Goal: Task Accomplishment & Management: Manage account settings

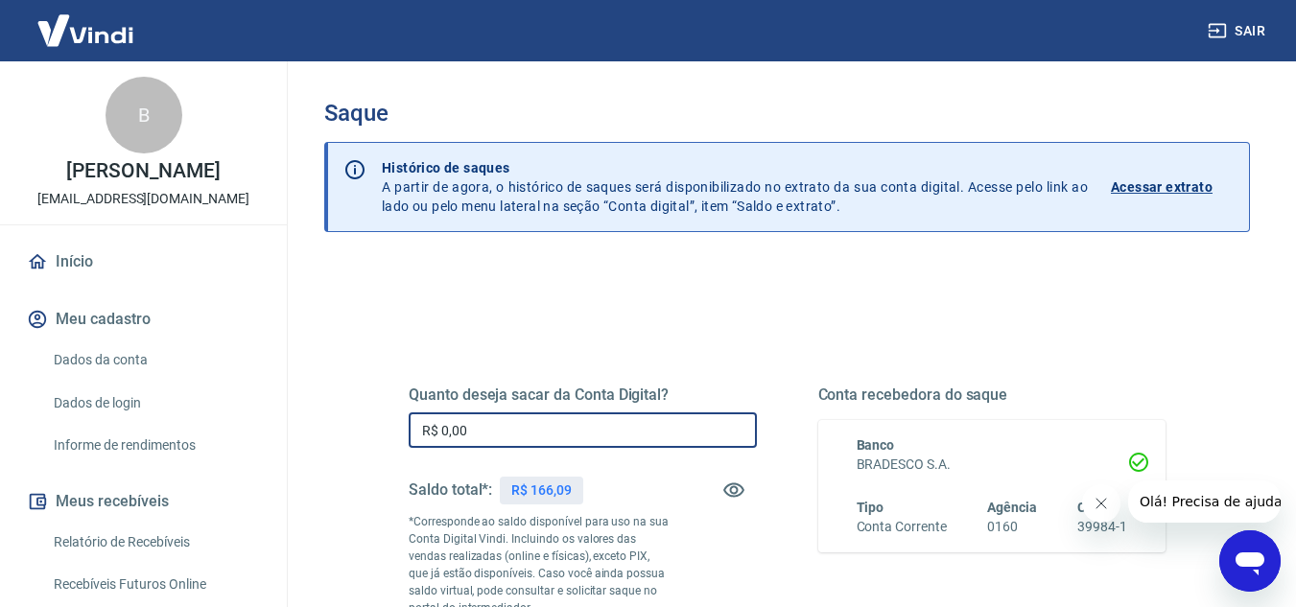
click at [511, 442] on input "R$ 0,00" at bounding box center [583, 430] width 348 height 35
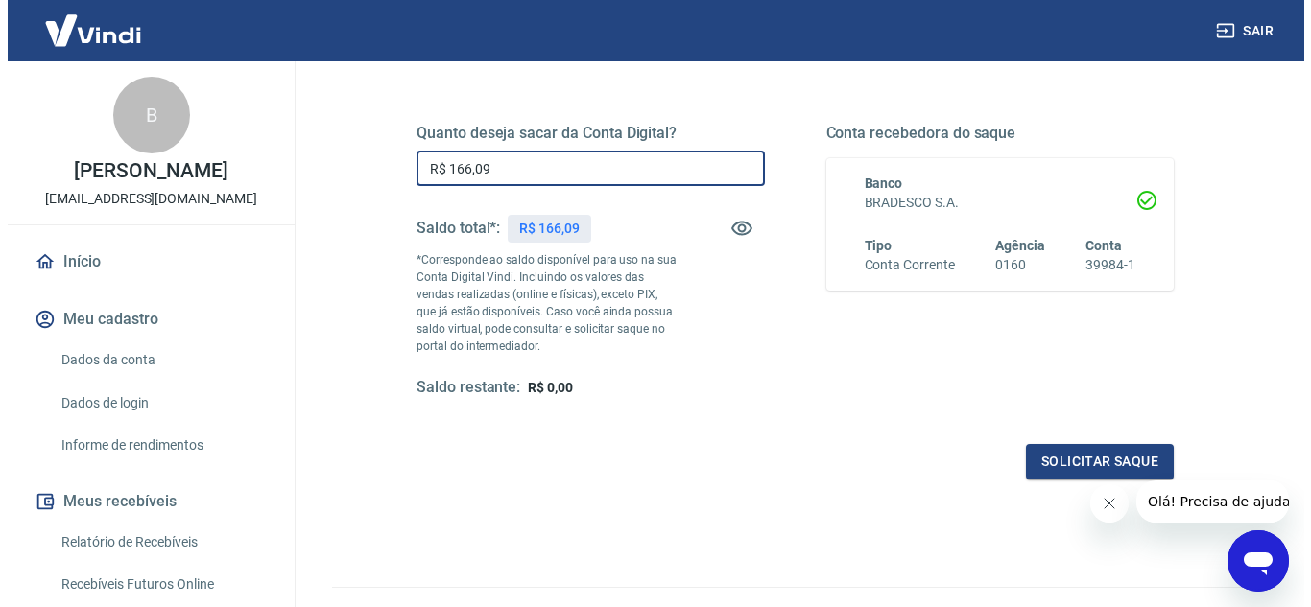
scroll to position [297, 0]
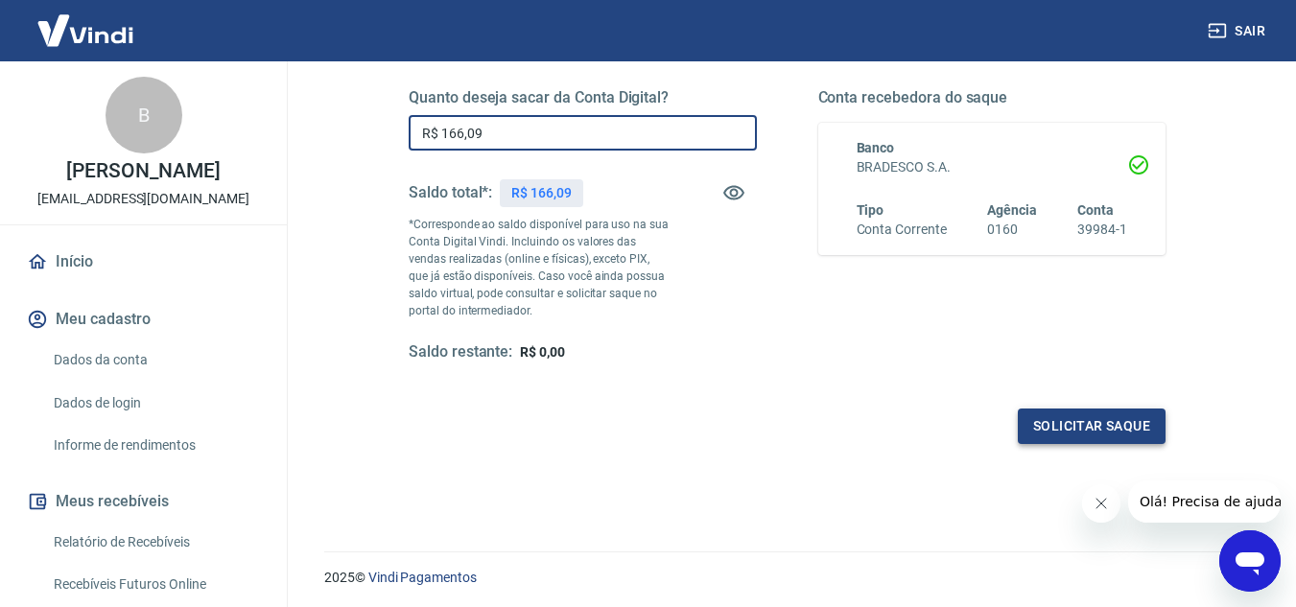
type input "R$ 166,09"
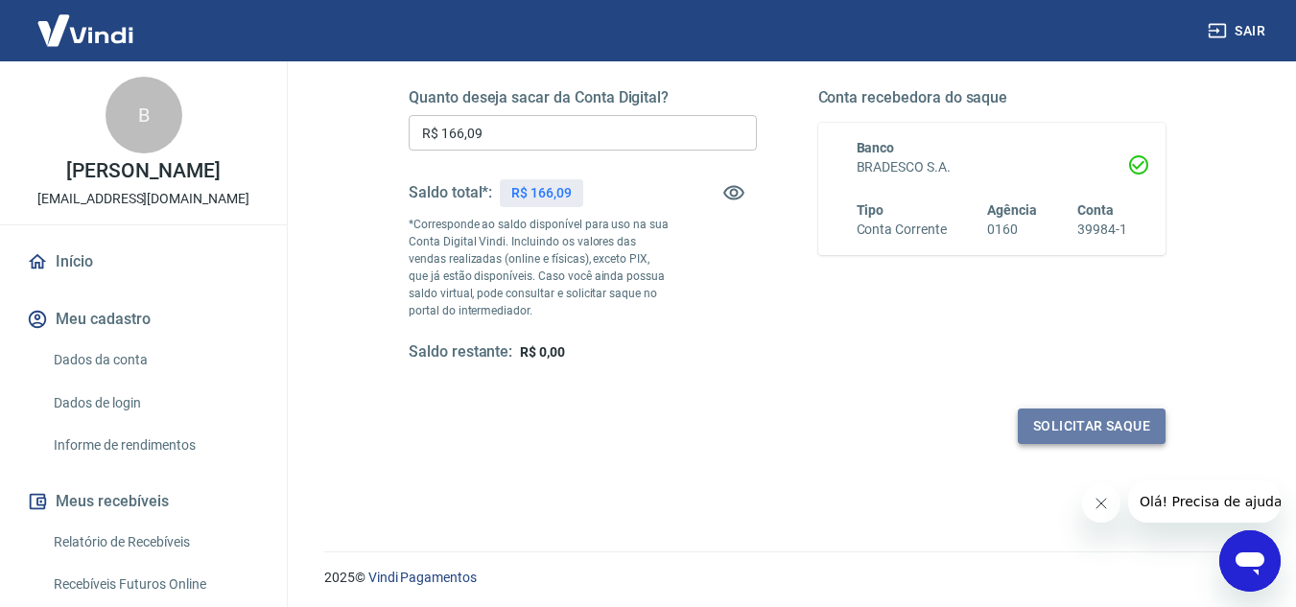
click at [1112, 426] on button "Solicitar saque" at bounding box center [1092, 426] width 148 height 35
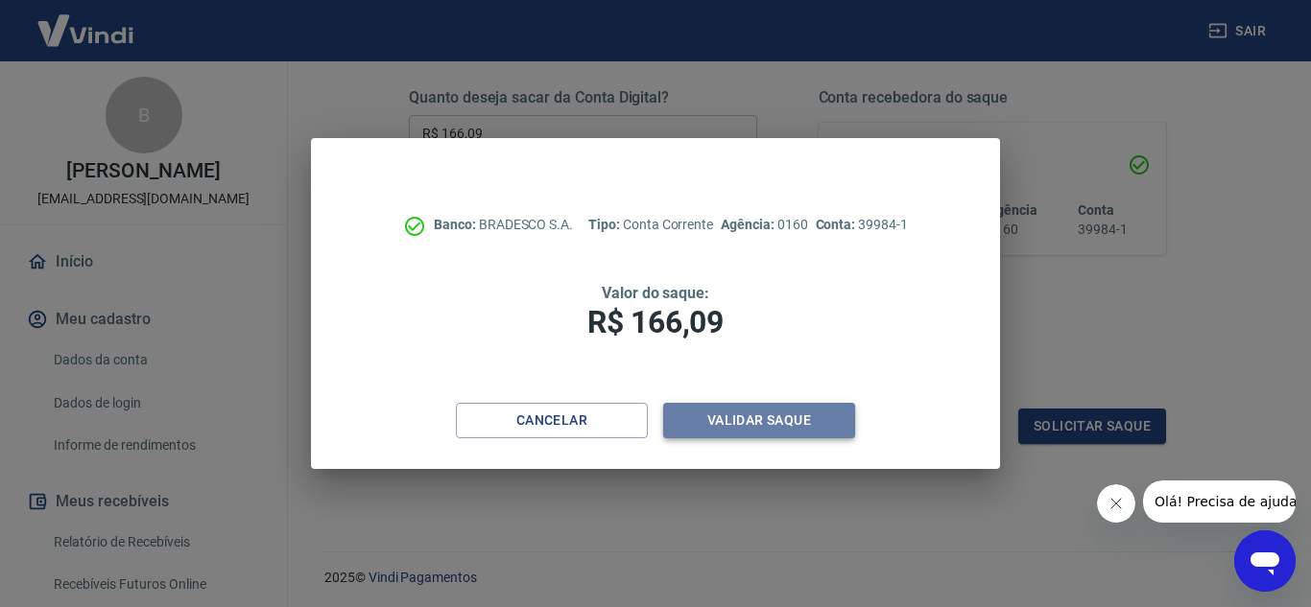
click at [760, 427] on button "Validar saque" at bounding box center [759, 420] width 192 height 35
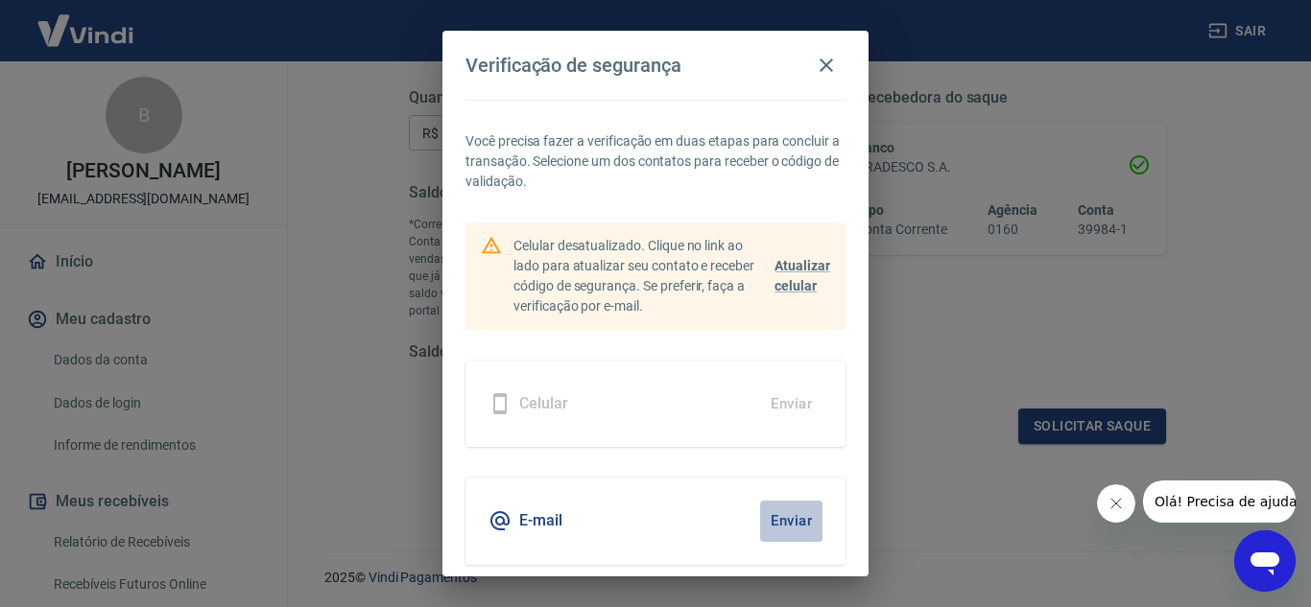
click at [772, 518] on button "Enviar" at bounding box center [791, 521] width 62 height 40
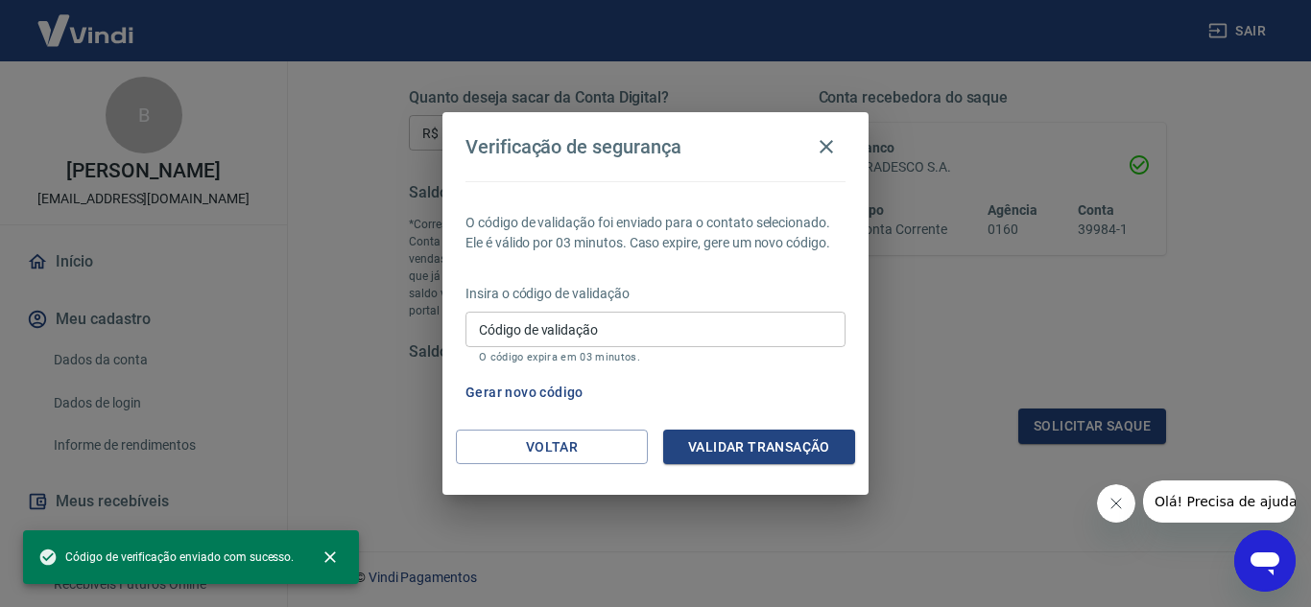
drag, startPoint x: 596, startPoint y: 331, endPoint x: 606, endPoint y: 328, distance: 10.9
click at [596, 331] on input "Código de validação" at bounding box center [655, 329] width 380 height 35
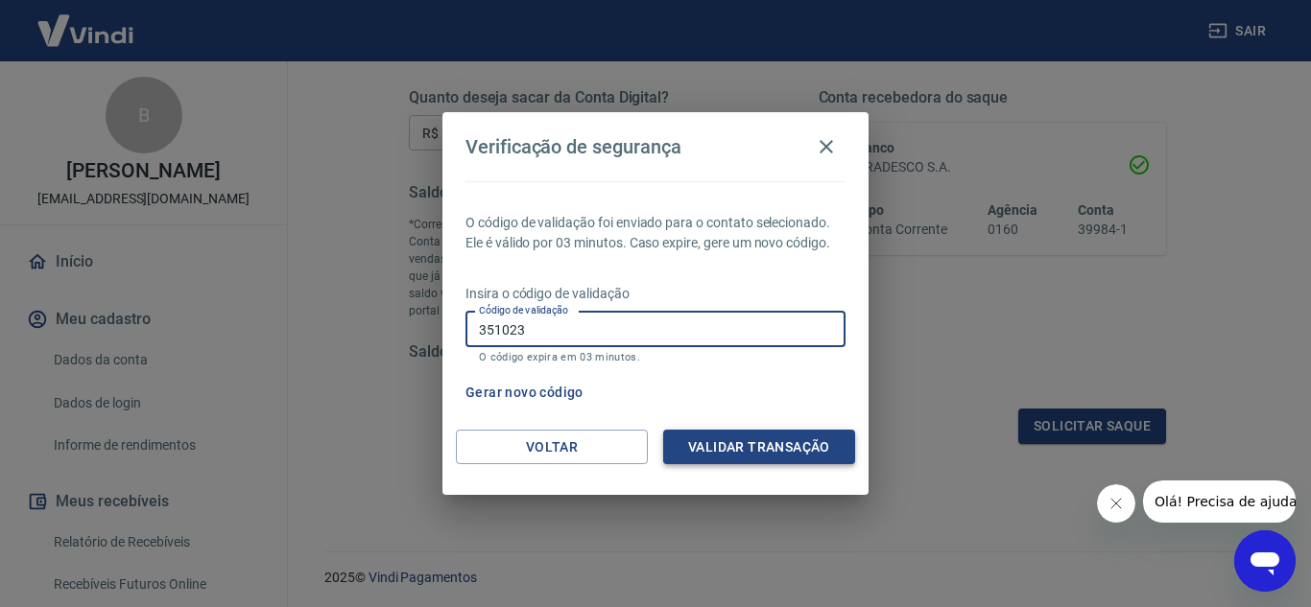
type input "351023"
click at [745, 443] on button "Validar transação" at bounding box center [759, 447] width 192 height 35
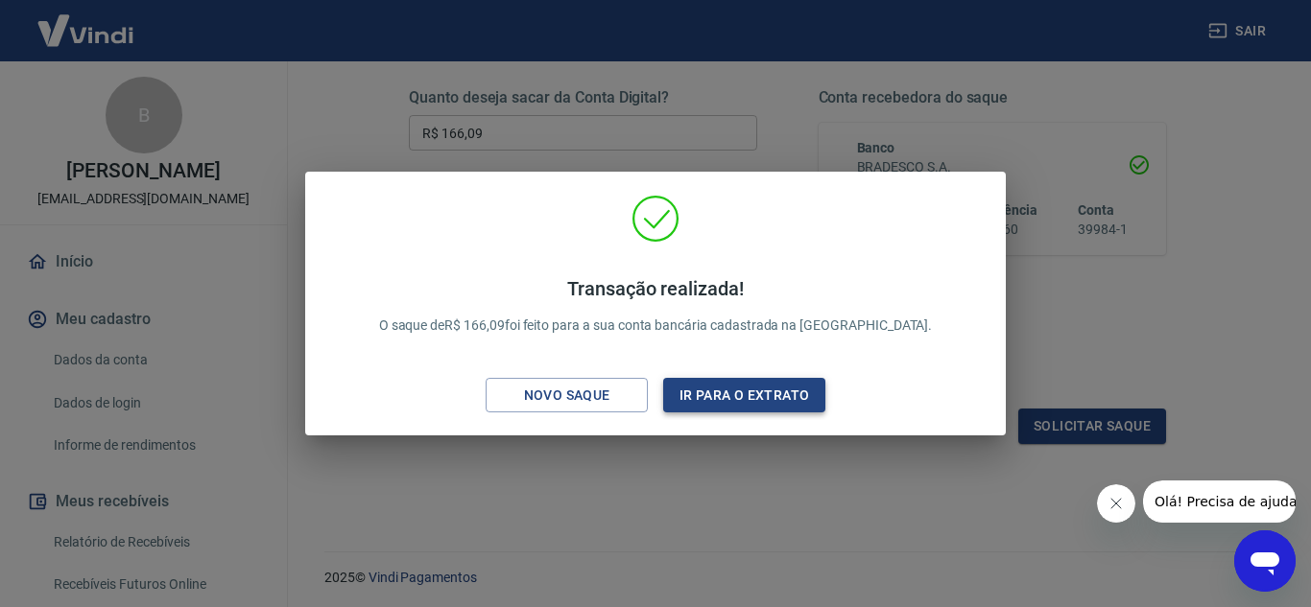
click at [724, 403] on button "Ir para o extrato" at bounding box center [744, 395] width 162 height 35
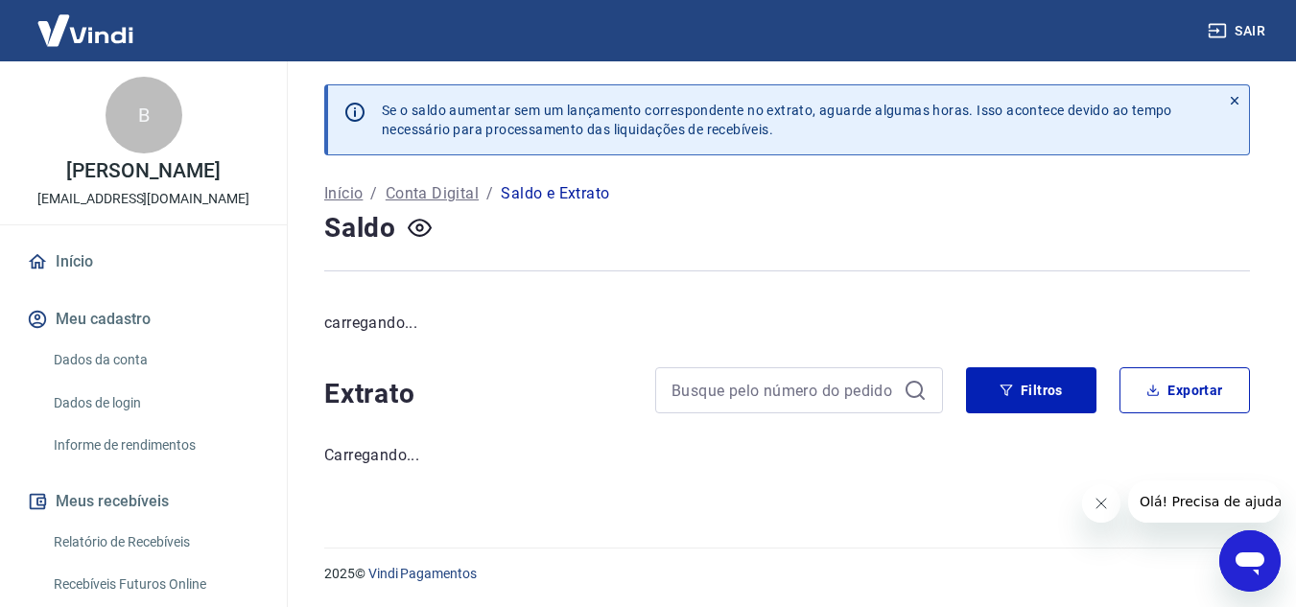
click at [1266, 34] on button "Sair" at bounding box center [1238, 30] width 69 height 35
